Goal: Information Seeking & Learning: Learn about a topic

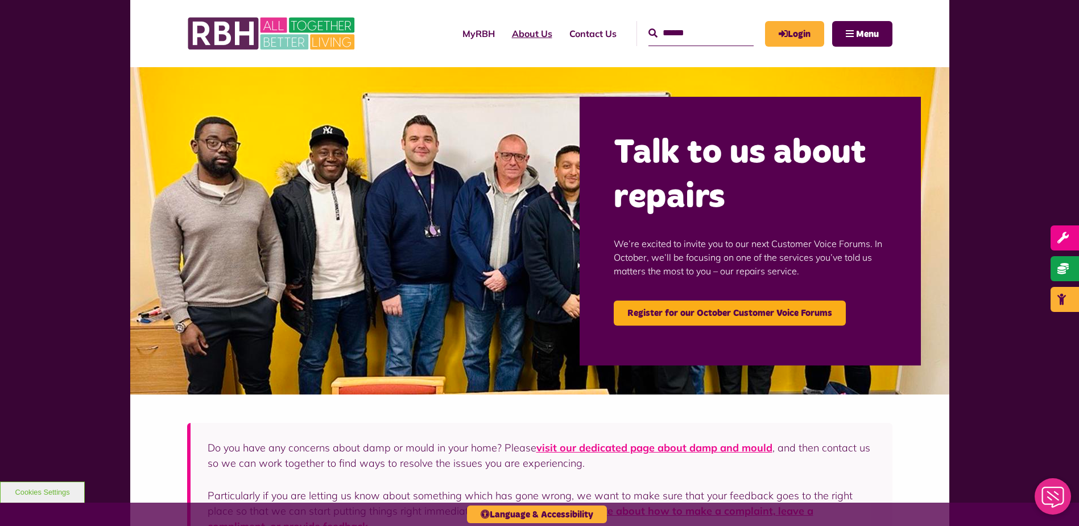
click at [524, 28] on link "About Us" at bounding box center [532, 33] width 57 height 31
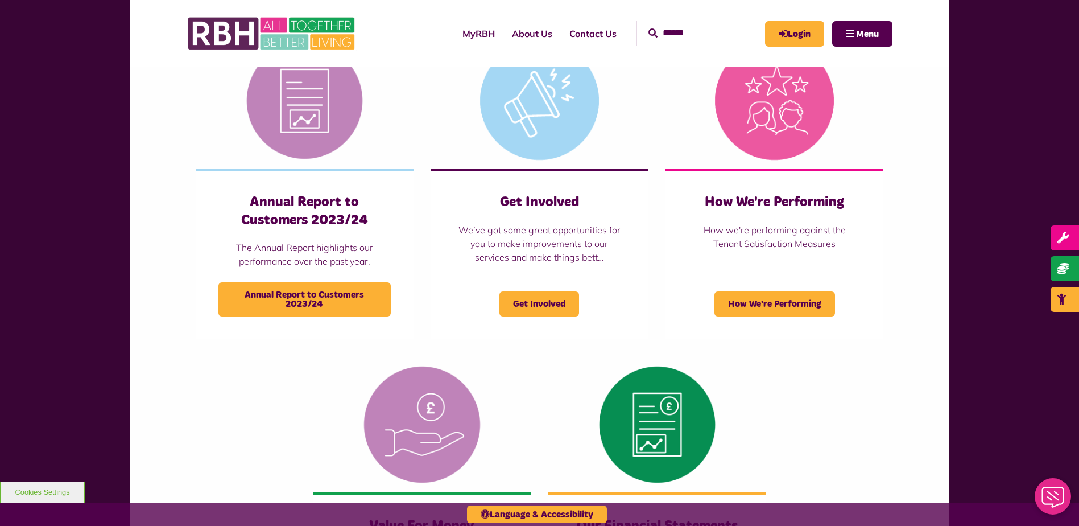
scroll to position [797, 0]
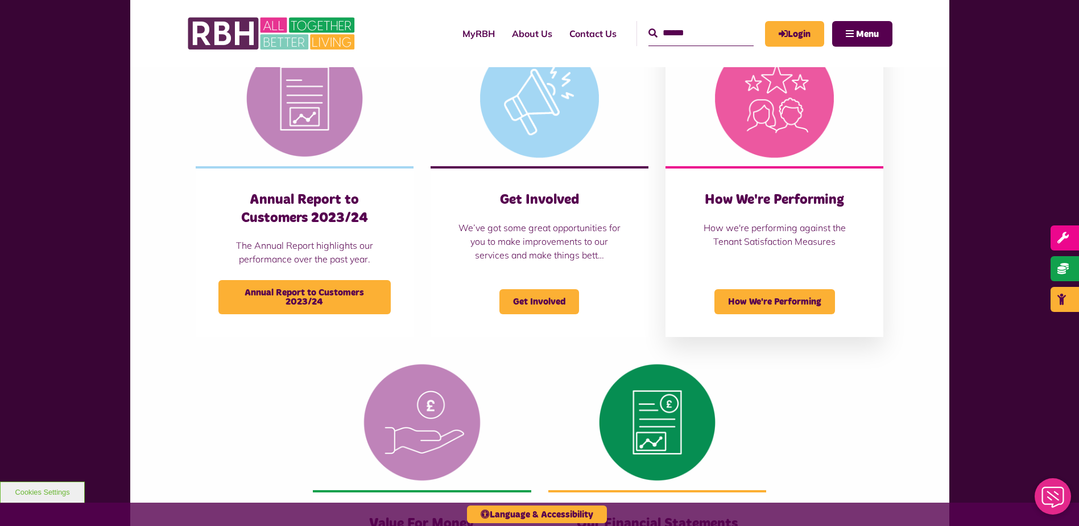
click at [768, 281] on div "How We're Performing" at bounding box center [774, 294] width 172 height 39
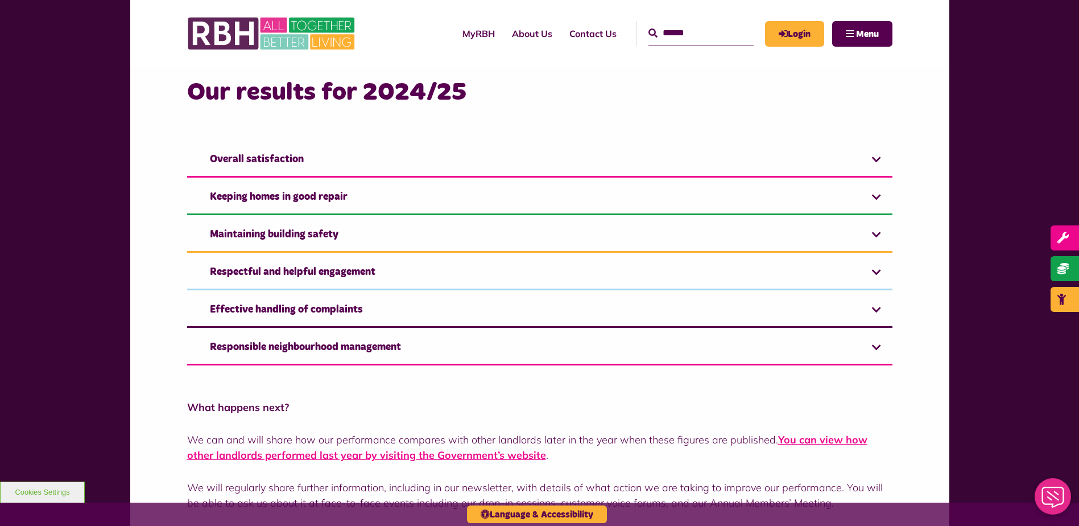
scroll to position [740, 0]
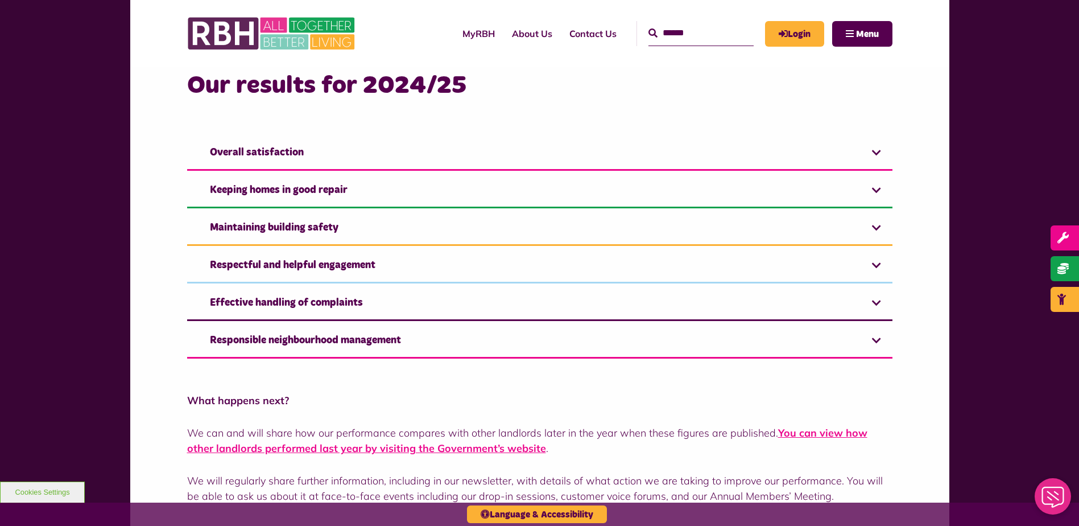
click at [636, 191] on link "Keeping homes in good repair" at bounding box center [540, 191] width 706 height 35
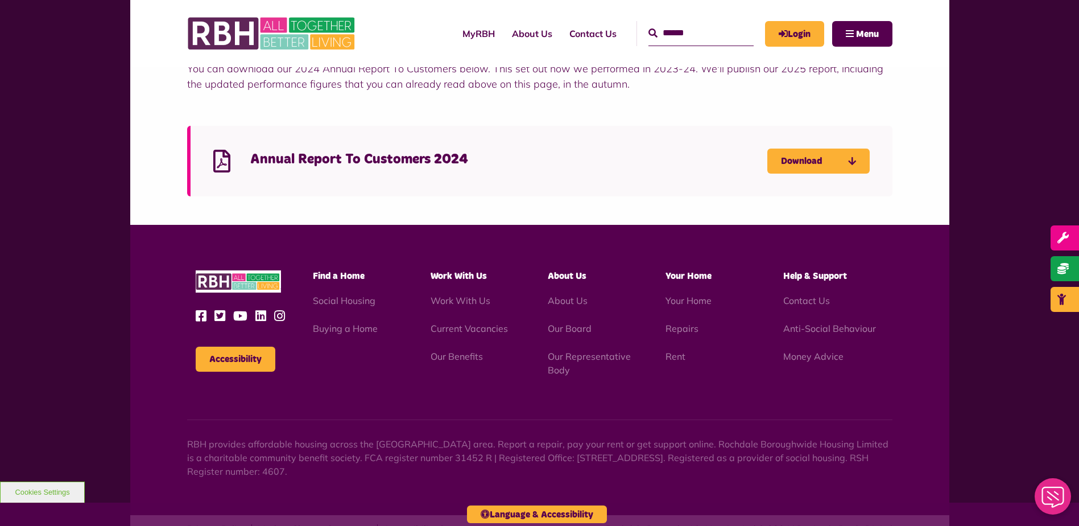
scroll to position [2480, 0]
